Goal: Information Seeking & Learning: Check status

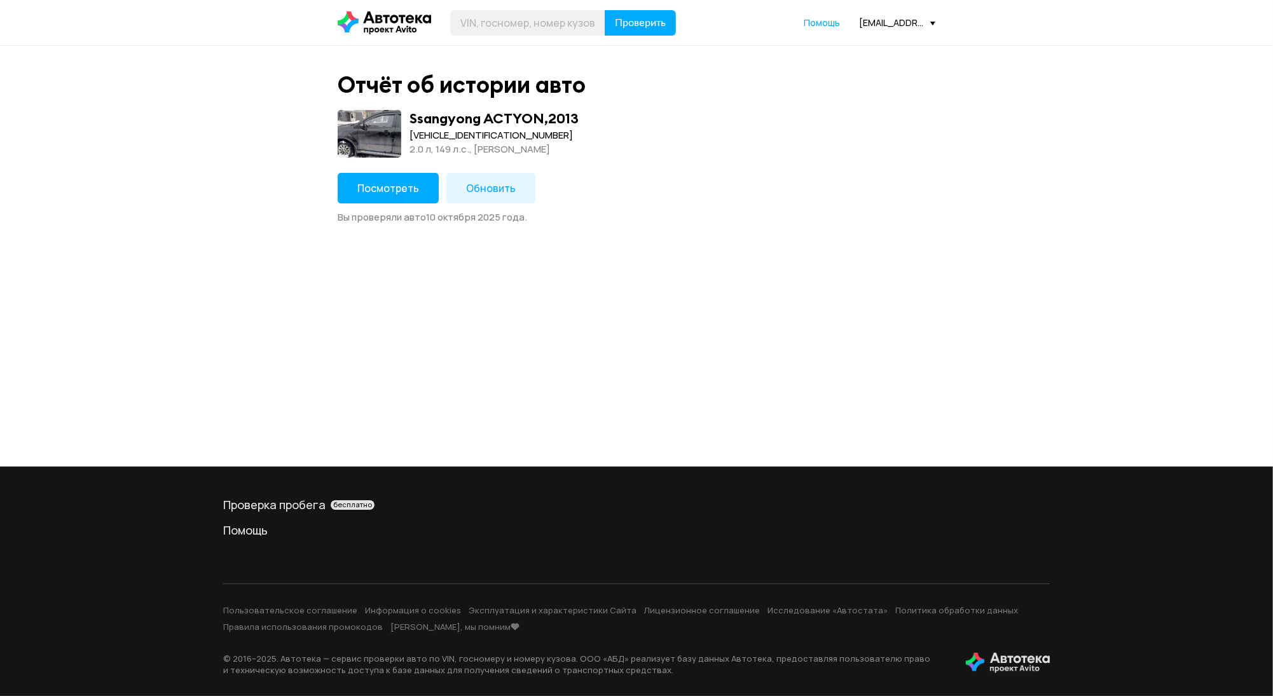
click at [390, 199] on button "Посмотреть" at bounding box center [388, 188] width 101 height 31
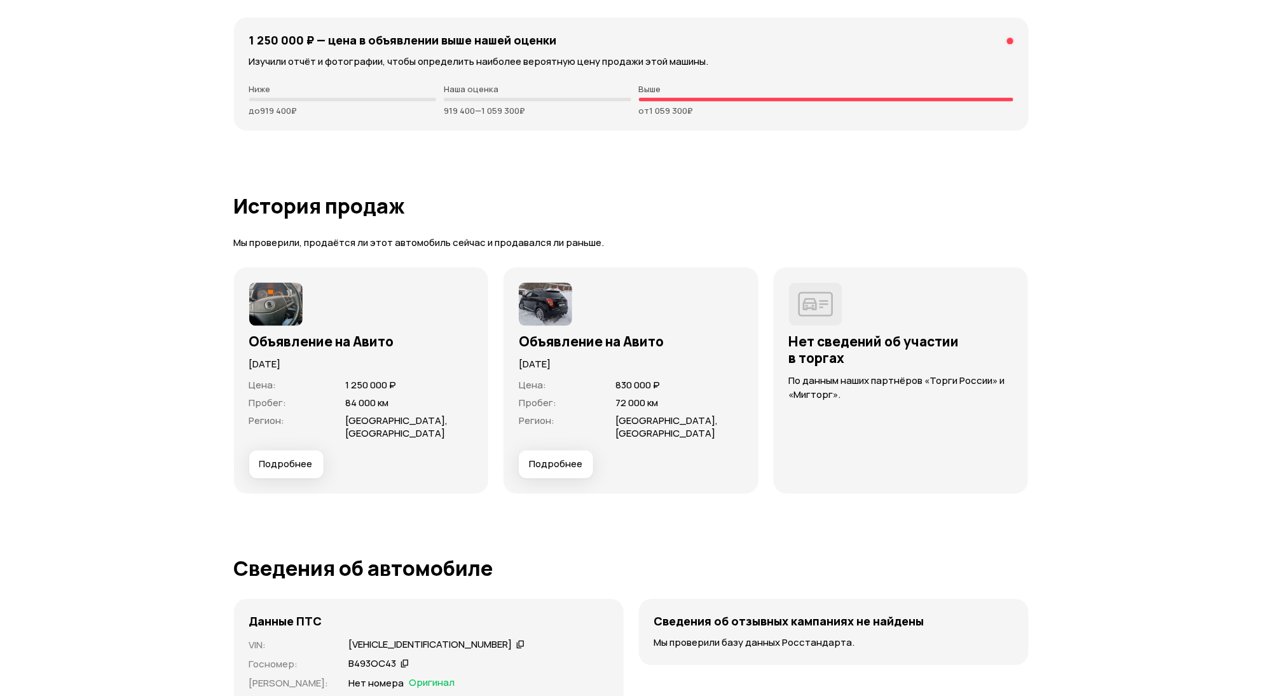
scroll to position [3136, 0]
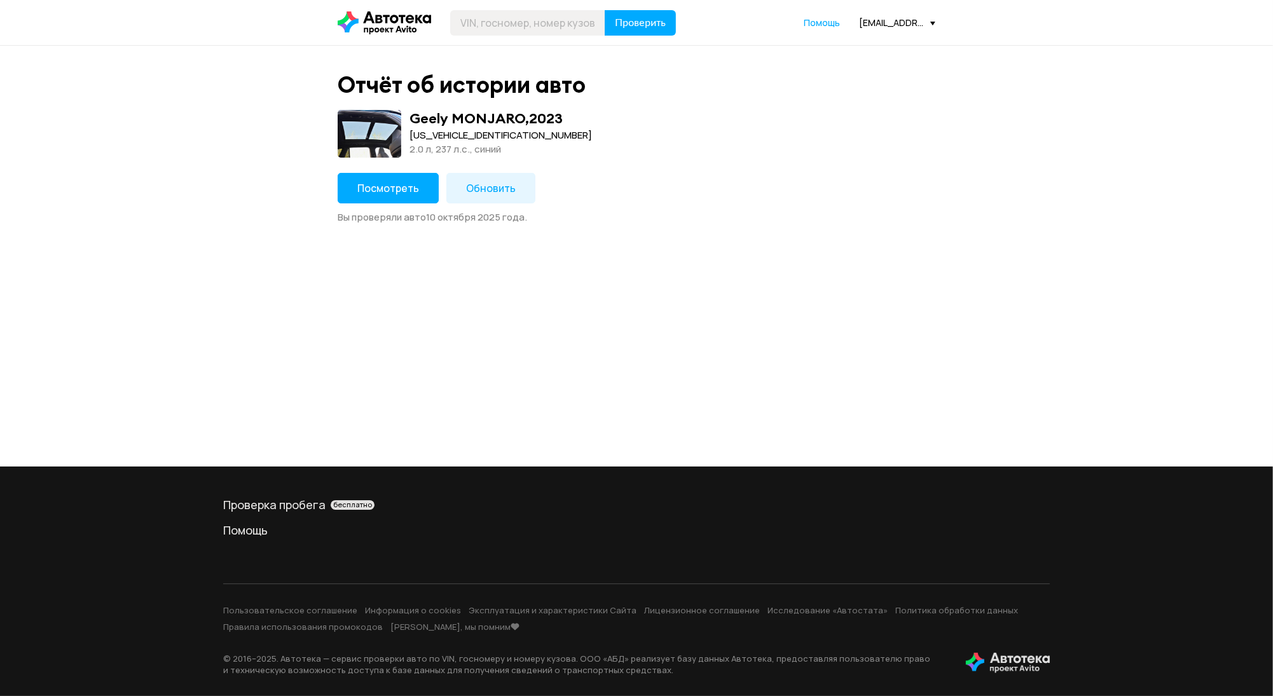
click at [404, 193] on button "Посмотреть" at bounding box center [388, 188] width 101 height 31
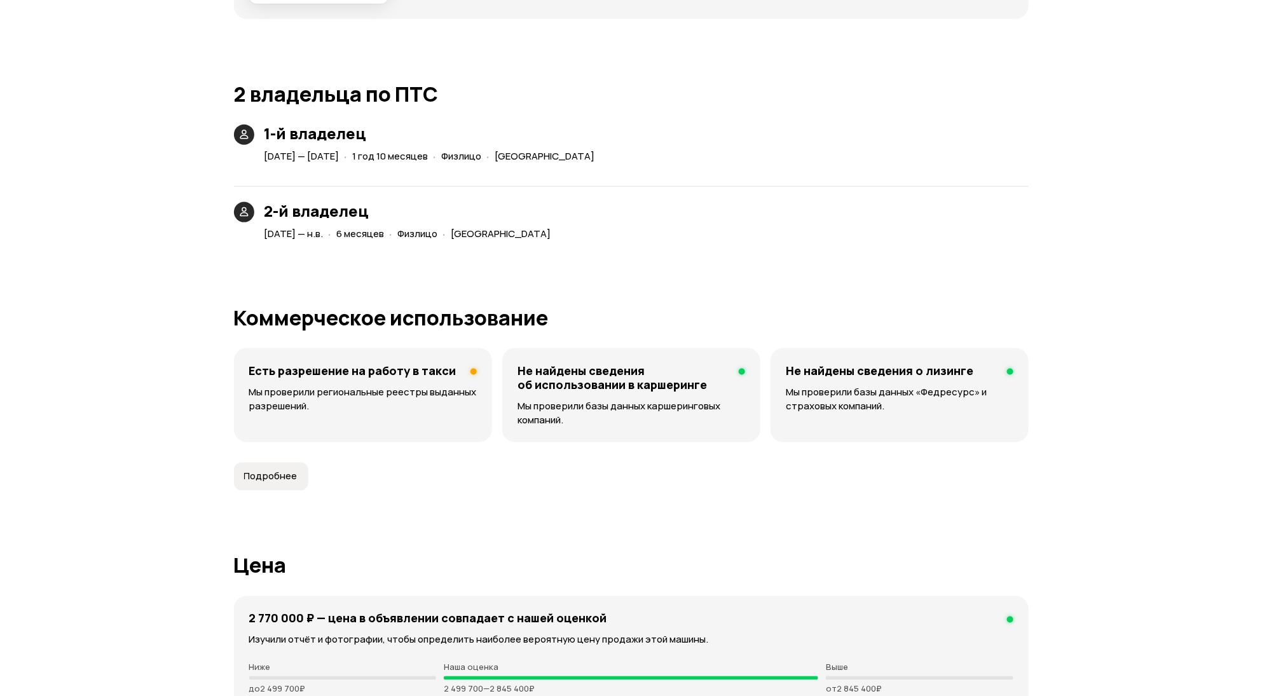
scroll to position [3136, 0]
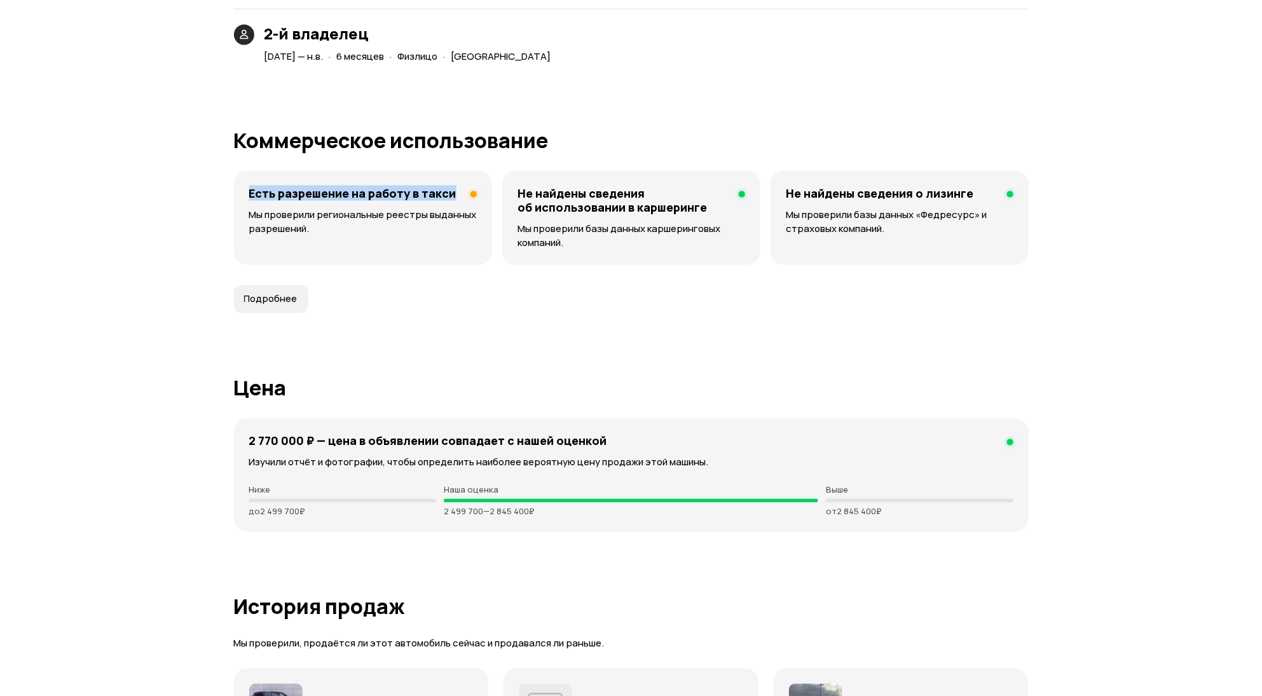
drag, startPoint x: 247, startPoint y: 193, endPoint x: 467, endPoint y: 185, distance: 220.1
click at [467, 185] on div "Есть разрешение на работу в такси Мы проверили региональные реестры выданных ра…" at bounding box center [363, 218] width 258 height 94
copy h4 "Есть разрешение на работу в такси"
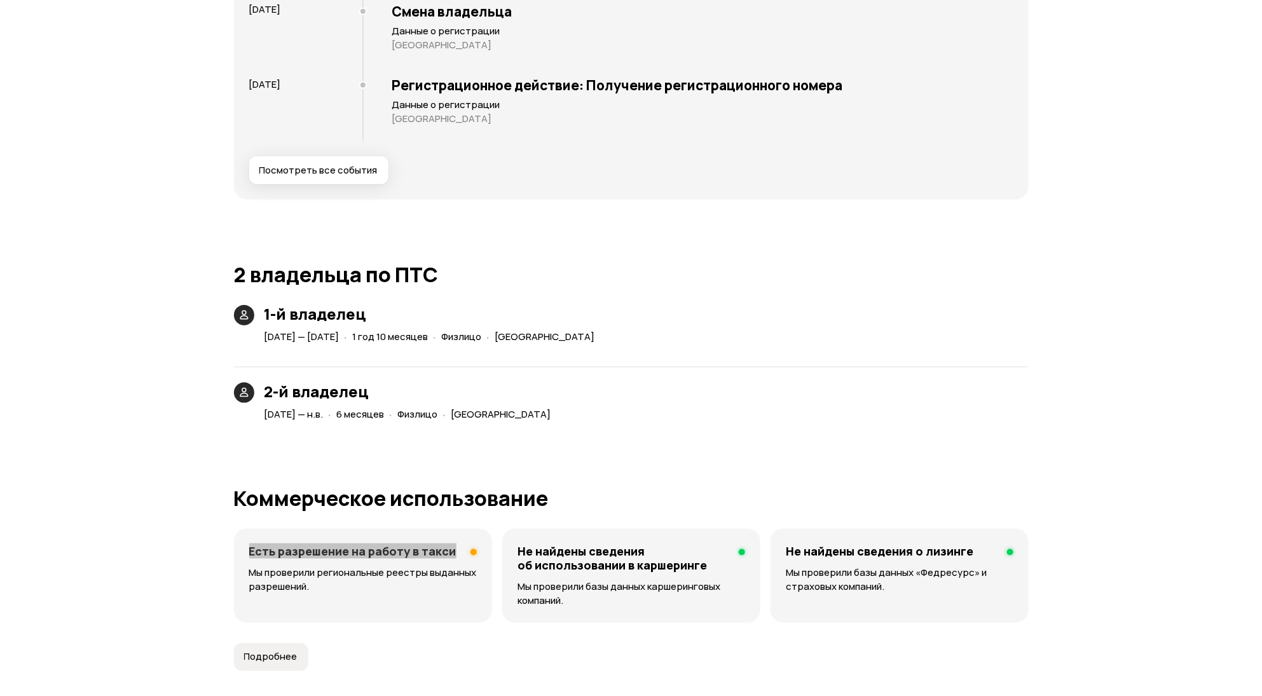
scroll to position [2627, 0]
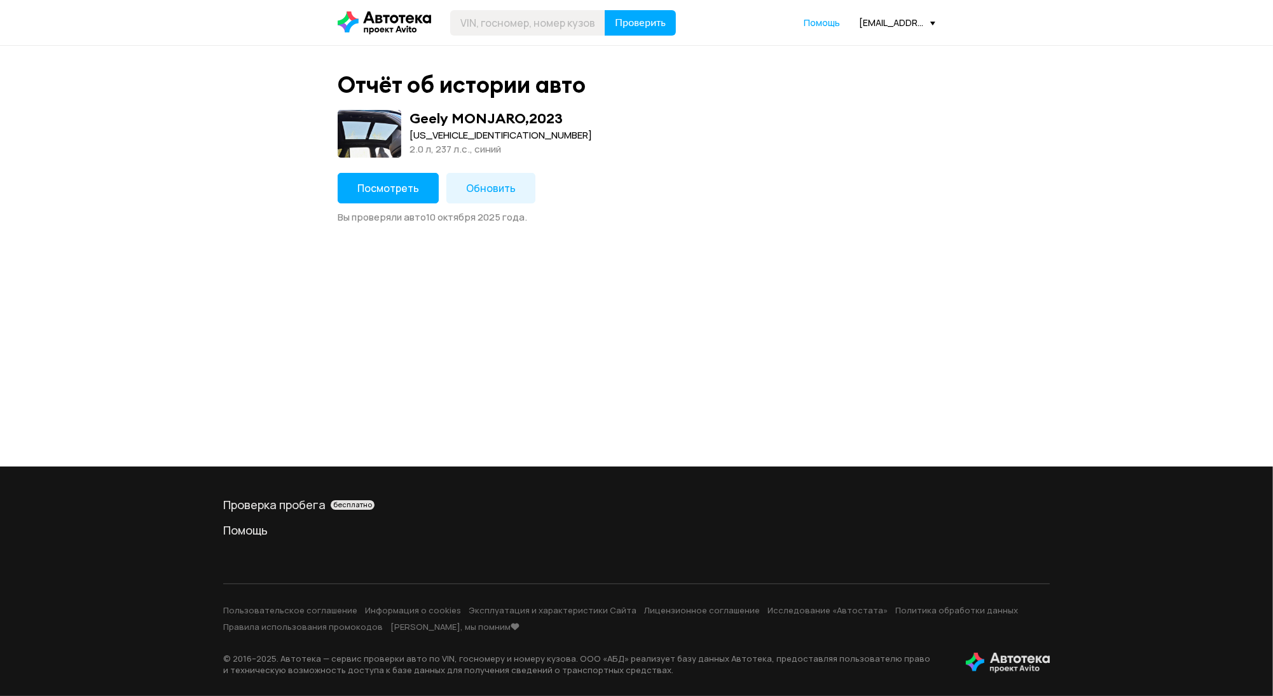
click at [428, 180] on button "Посмотреть" at bounding box center [388, 188] width 101 height 31
click at [410, 194] on button "Посмотреть" at bounding box center [388, 188] width 101 height 31
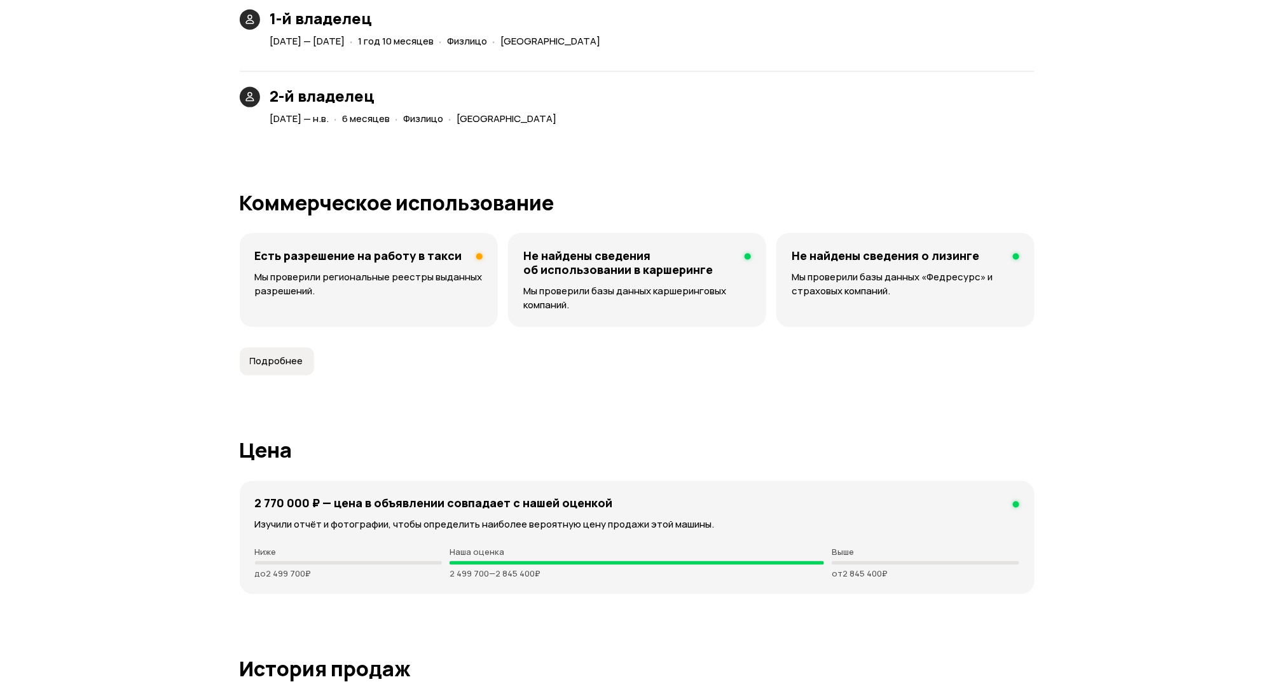
scroll to position [3136, 0]
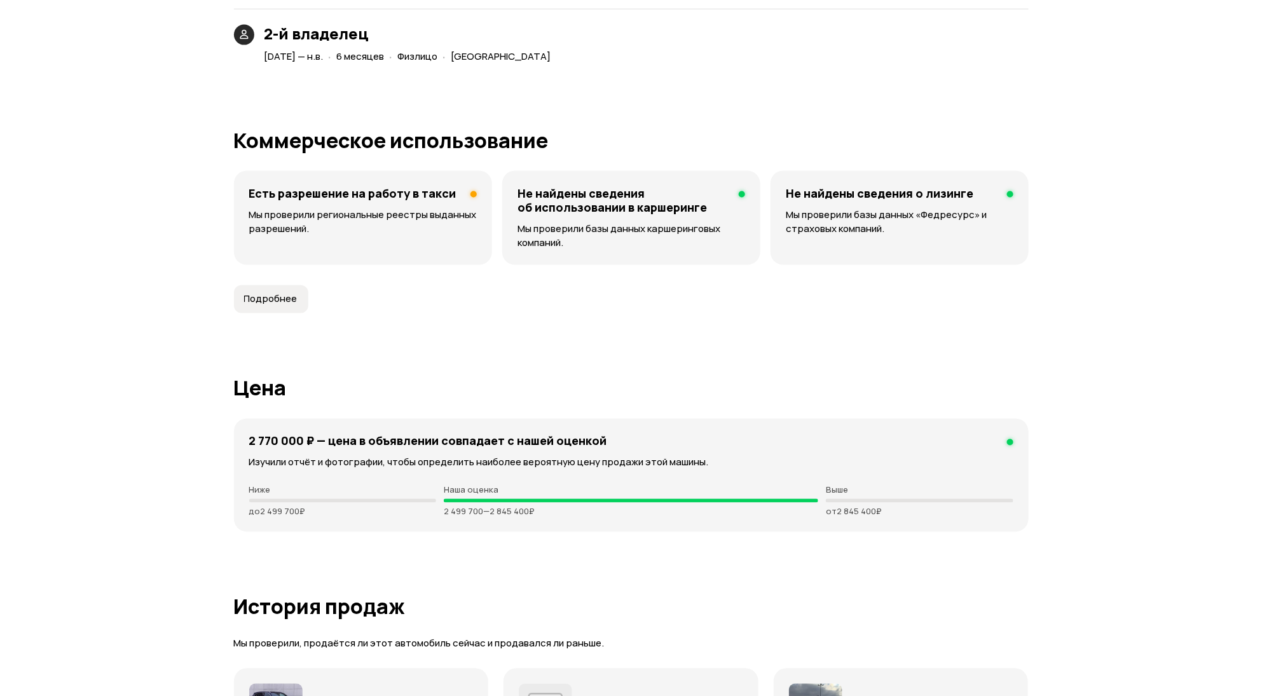
click at [261, 303] on span "Подробнее" at bounding box center [270, 299] width 53 height 13
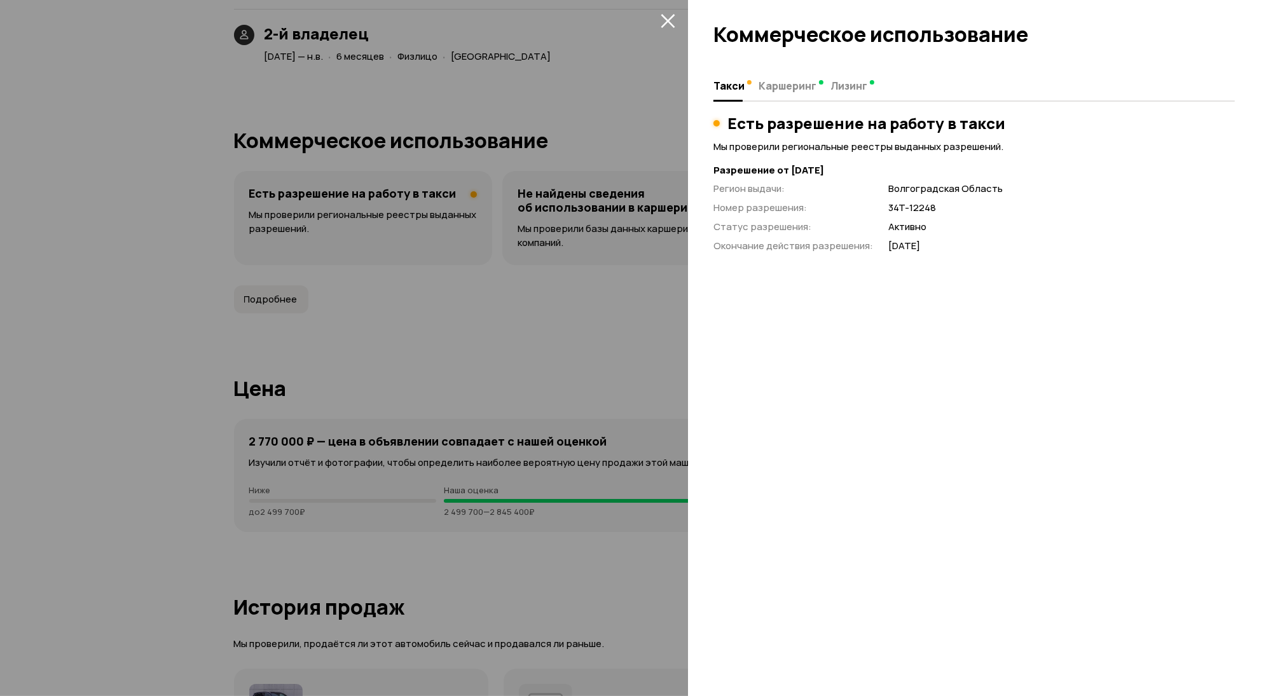
drag, startPoint x: 713, startPoint y: 170, endPoint x: 887, endPoint y: 167, distance: 174.2
click at [887, 167] on strong "Разрешение от 29 июля 2025 года" at bounding box center [973, 170] width 521 height 13
copy strong "Разрешение от 29 июля 2025 года"
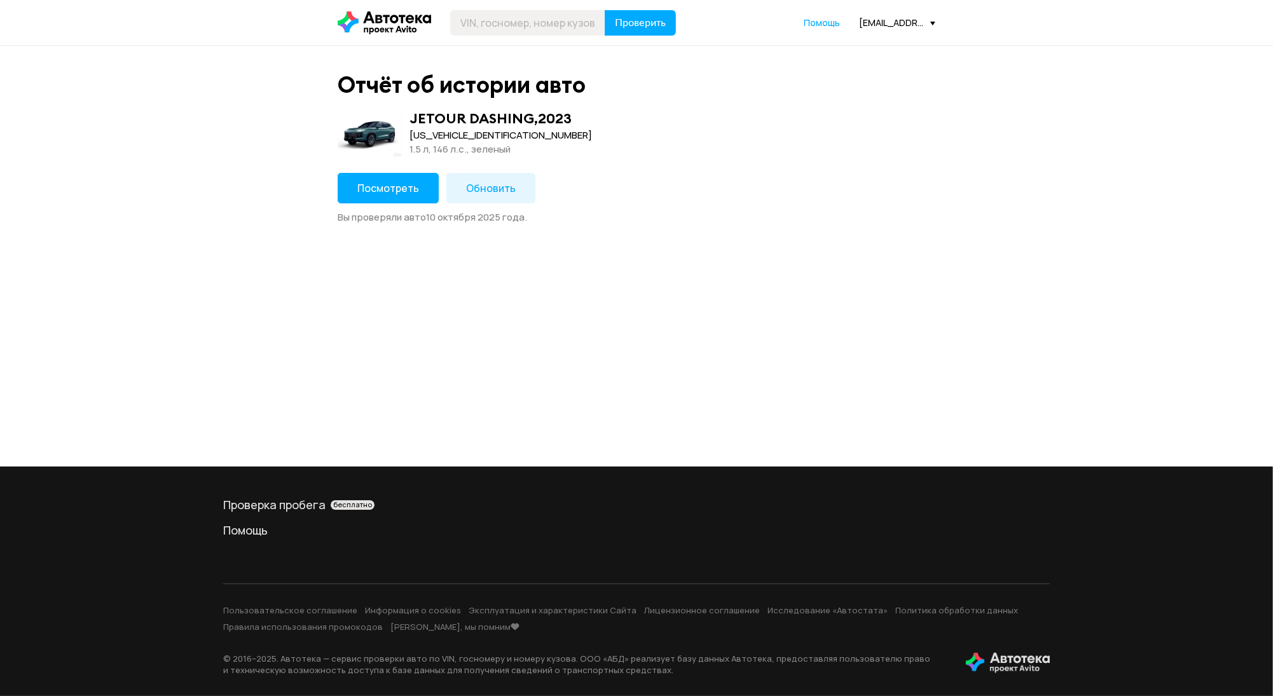
click at [377, 181] on button "Посмотреть" at bounding box center [388, 188] width 101 height 31
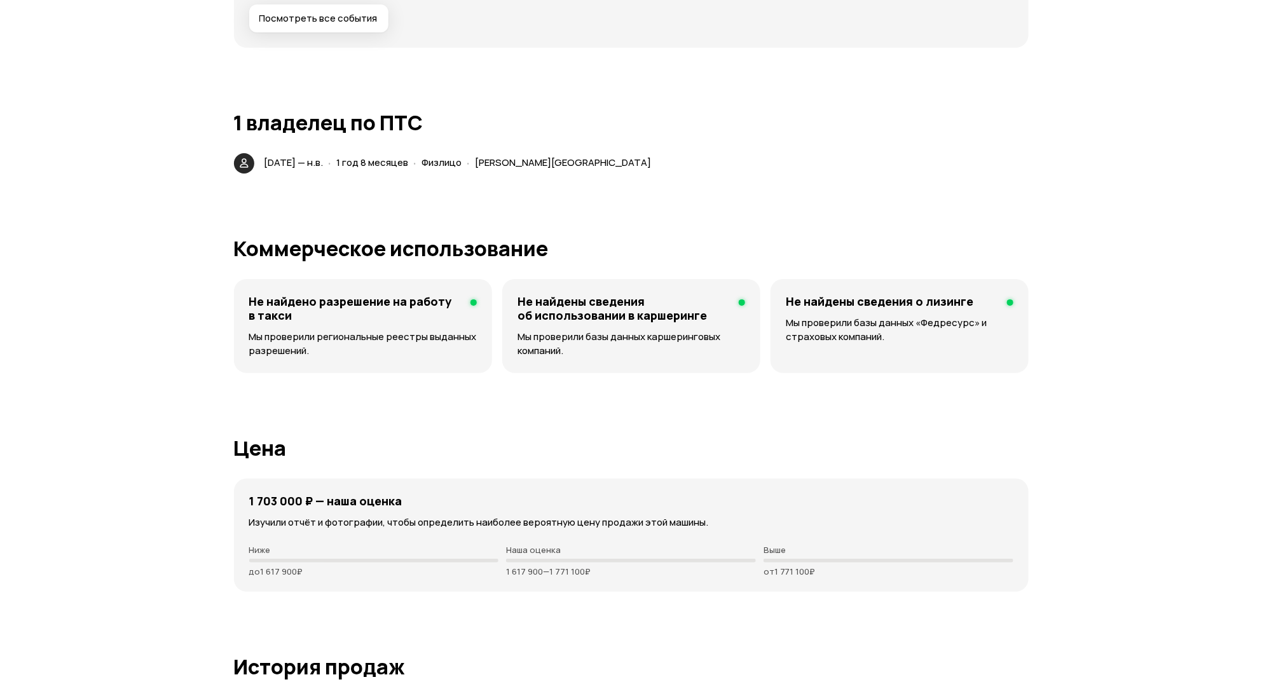
scroll to position [2457, 0]
